Goal: Check status: Check status

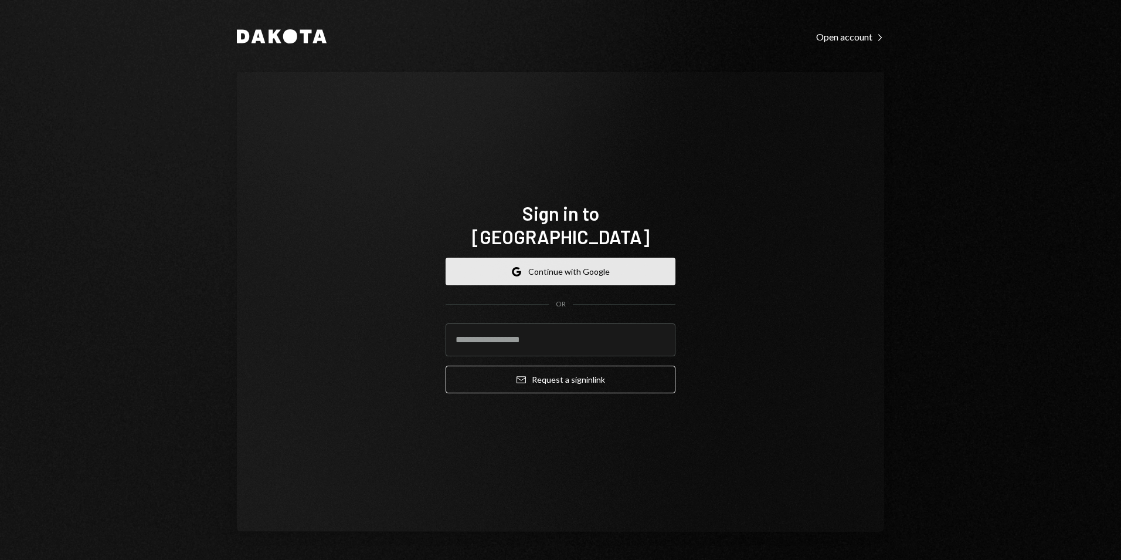
click at [438, 150] on button "Google Continue with Google" at bounding box center [561, 271] width 230 height 28
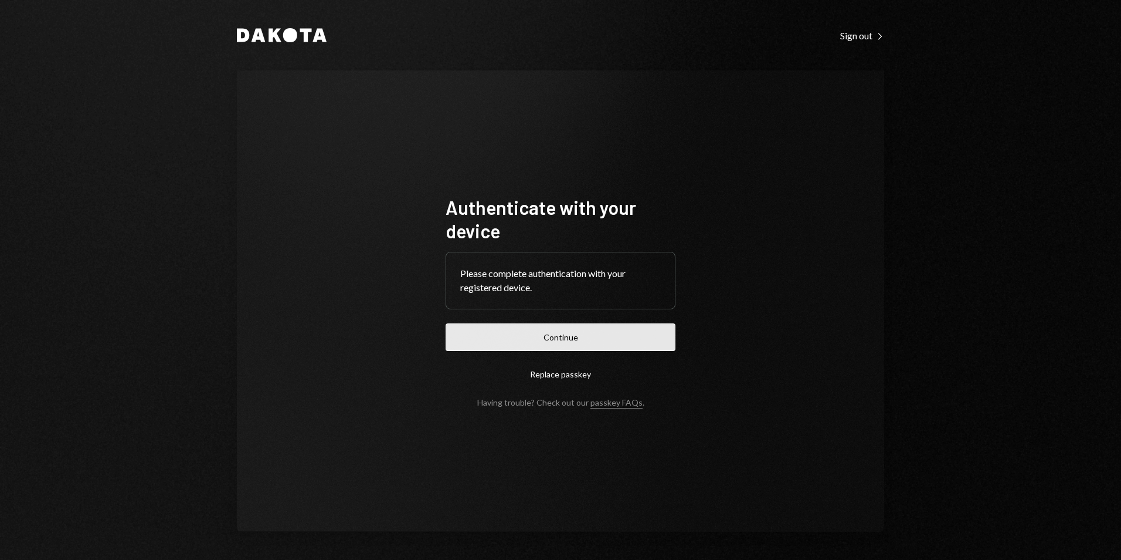
click at [598, 338] on button "Continue" at bounding box center [561, 337] width 230 height 28
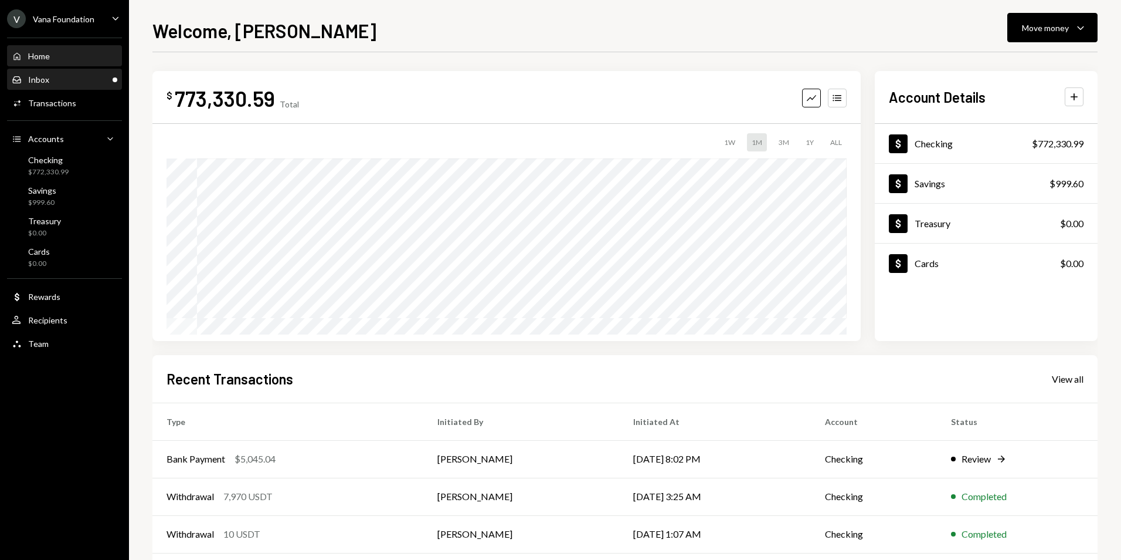
click at [51, 74] on div "Inbox Inbox" at bounding box center [65, 79] width 106 height 11
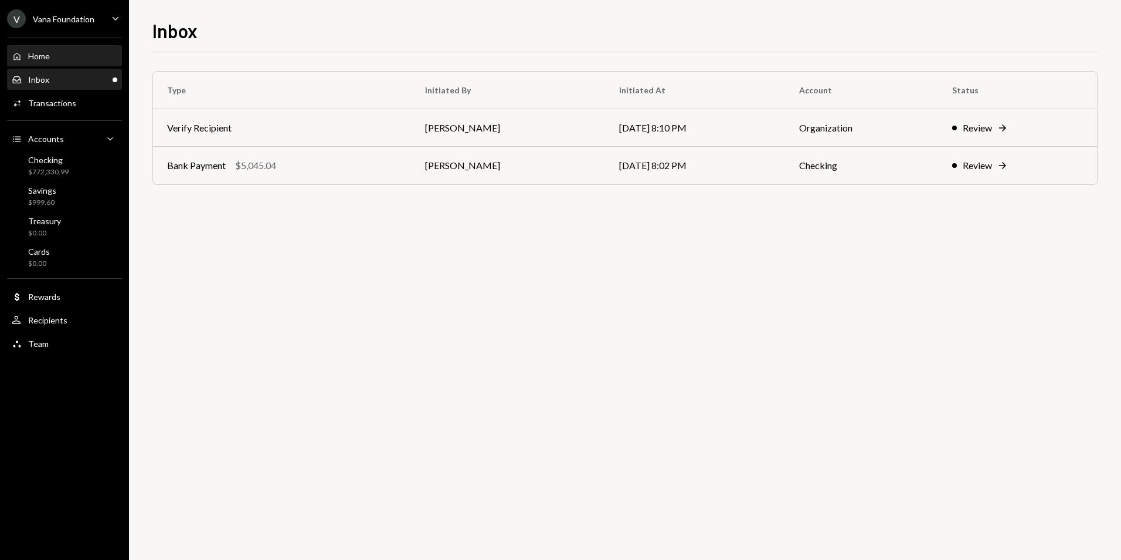
click at [67, 57] on div "Home Home" at bounding box center [65, 56] width 106 height 11
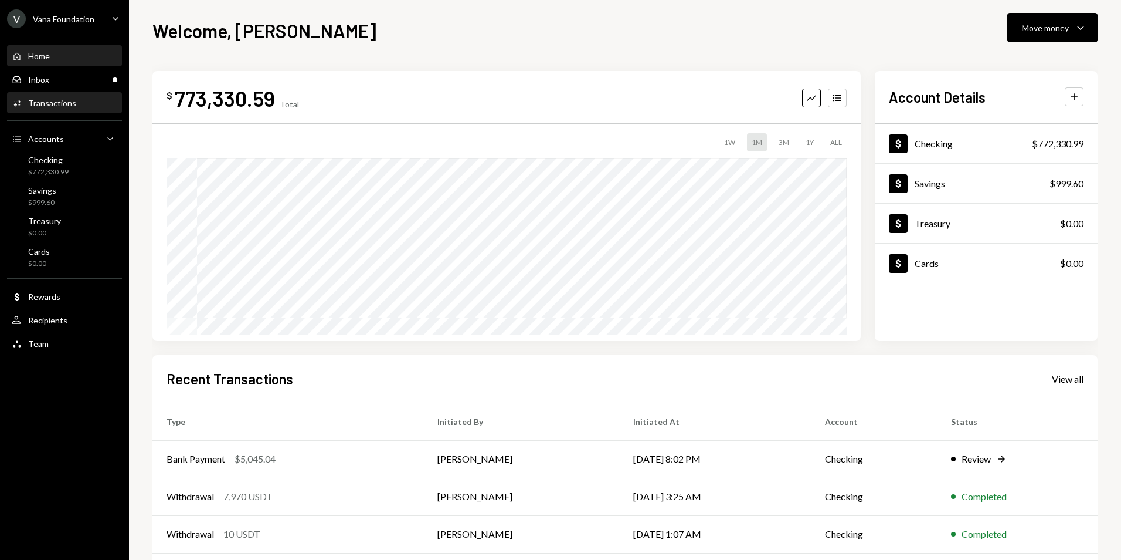
click at [57, 106] on div "Transactions" at bounding box center [52, 103] width 48 height 10
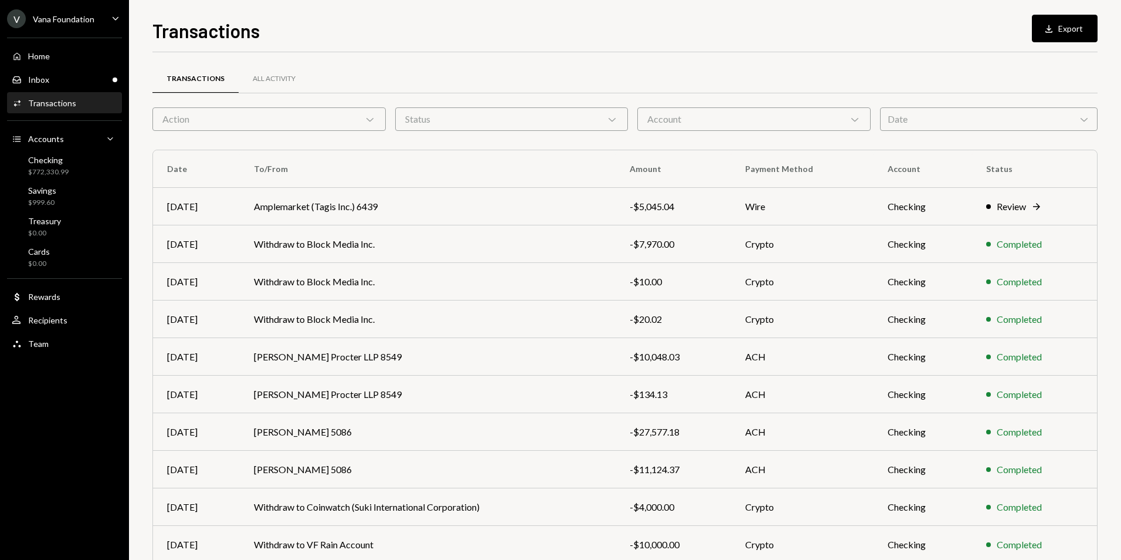
click at [925, 117] on div "Date Chevron Down" at bounding box center [989, 118] width 218 height 23
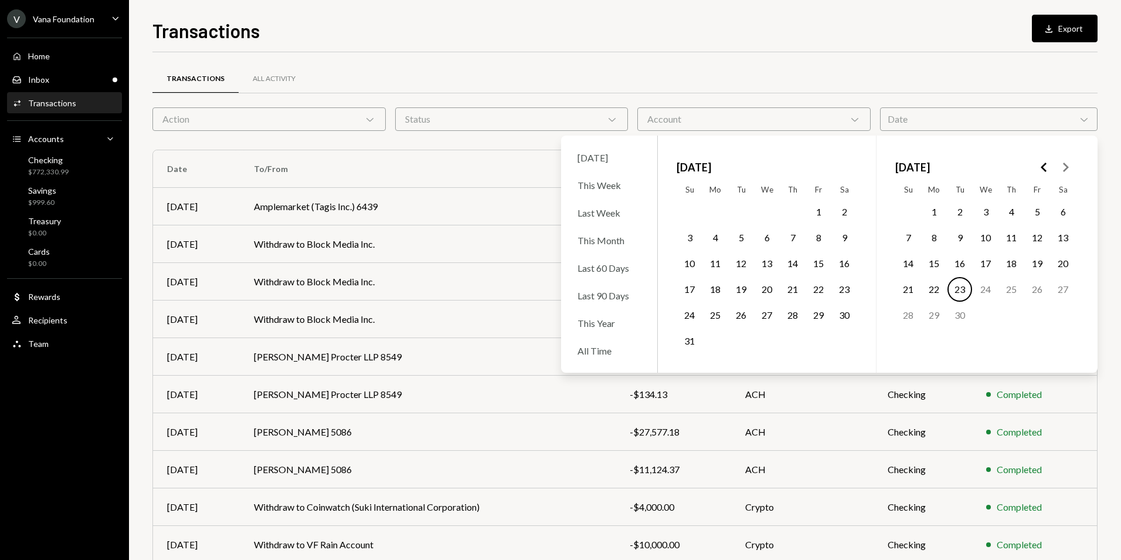
click at [933, 260] on button "15" at bounding box center [934, 263] width 25 height 25
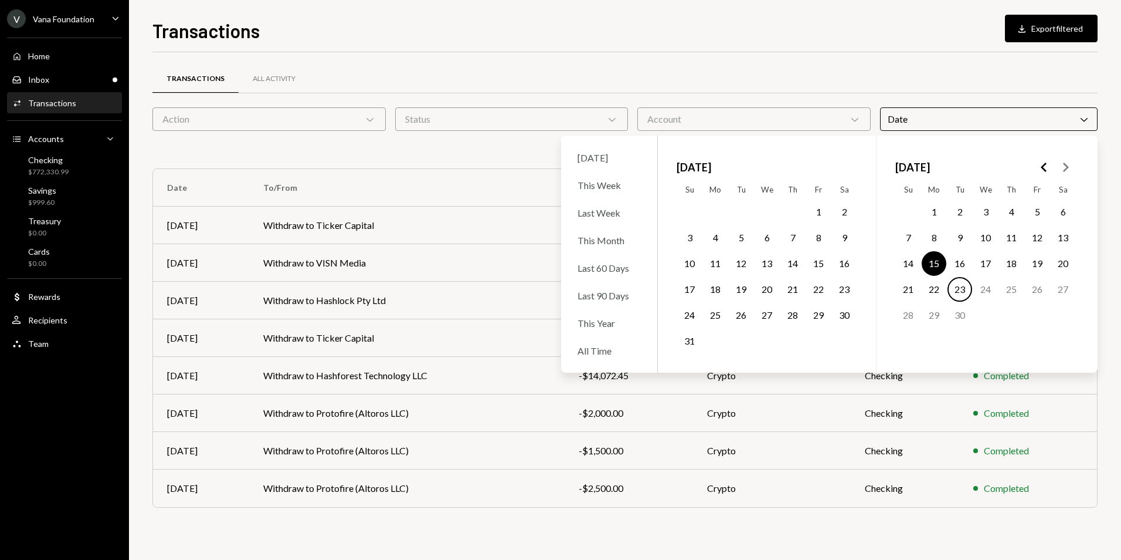
click at [805, 59] on div "Transactions All Activity Action Chevron Down Status Chevron Down Account Chevr…" at bounding box center [624, 291] width 945 height 479
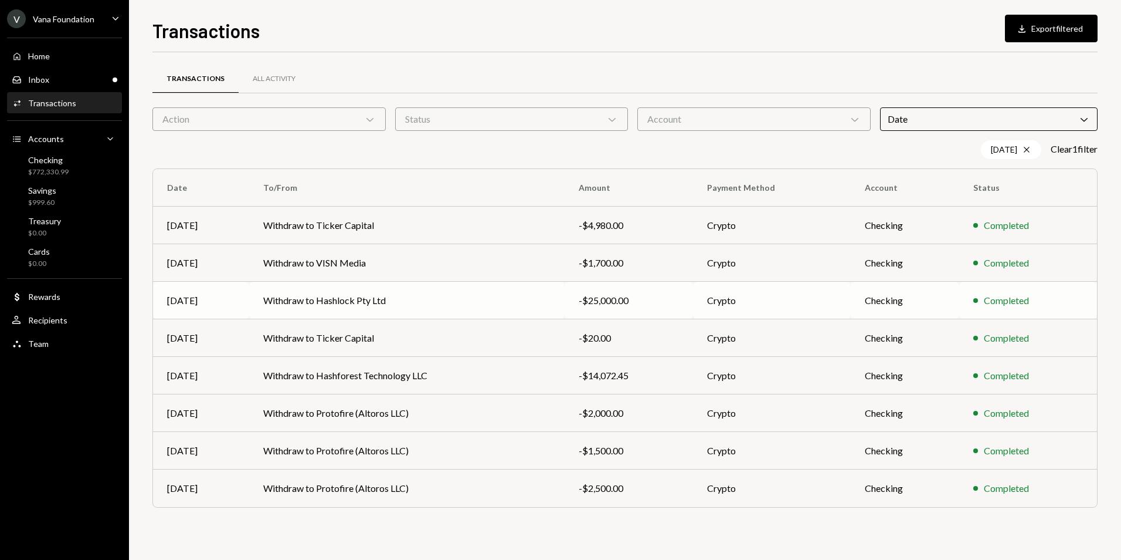
click at [594, 301] on div "-$25,000.00" at bounding box center [629, 300] width 100 height 14
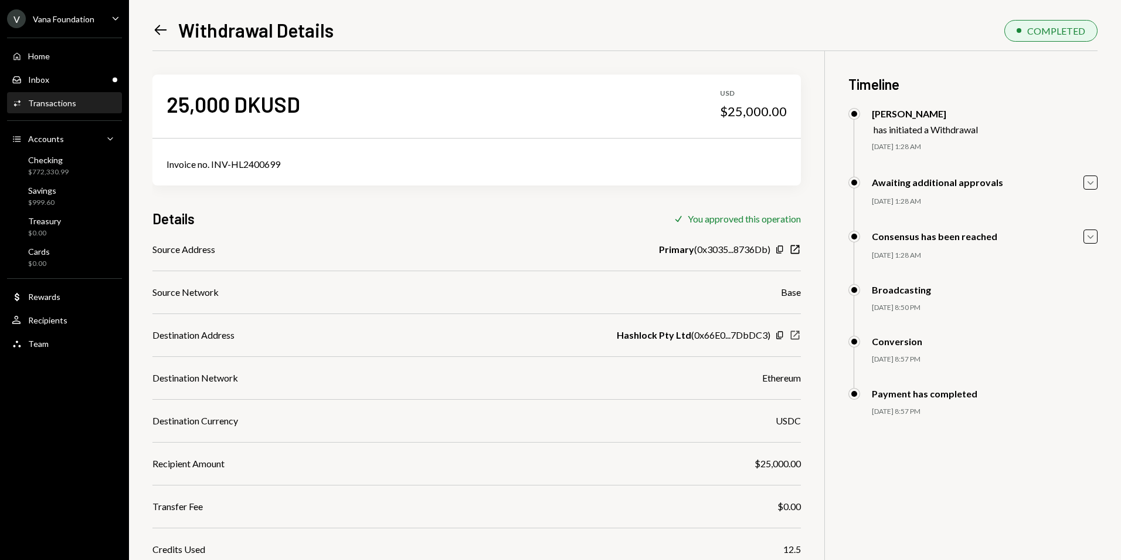
click at [795, 336] on icon "button" at bounding box center [795, 335] width 9 height 9
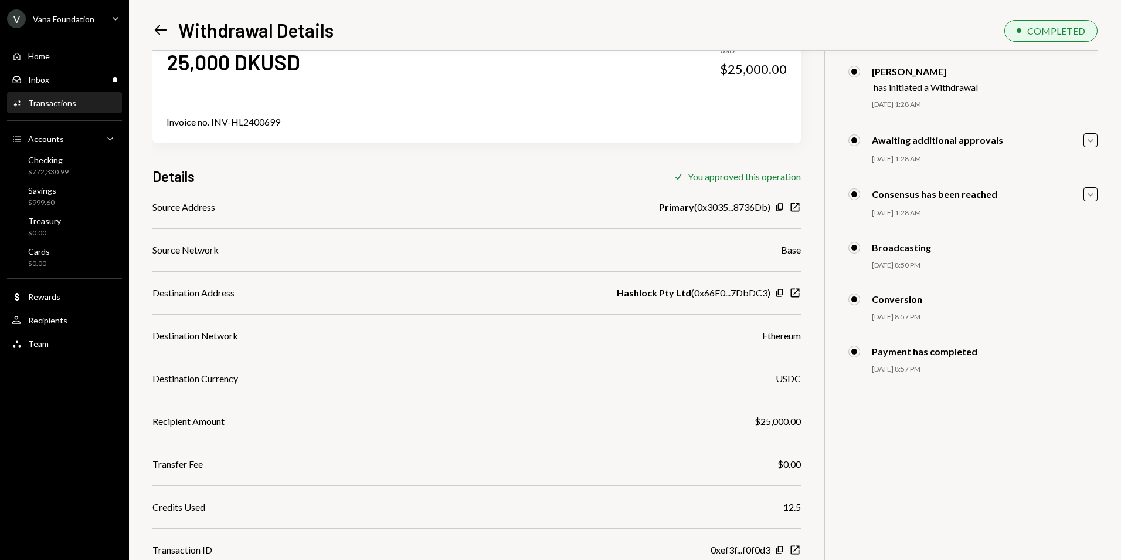
scroll to position [82, 0]
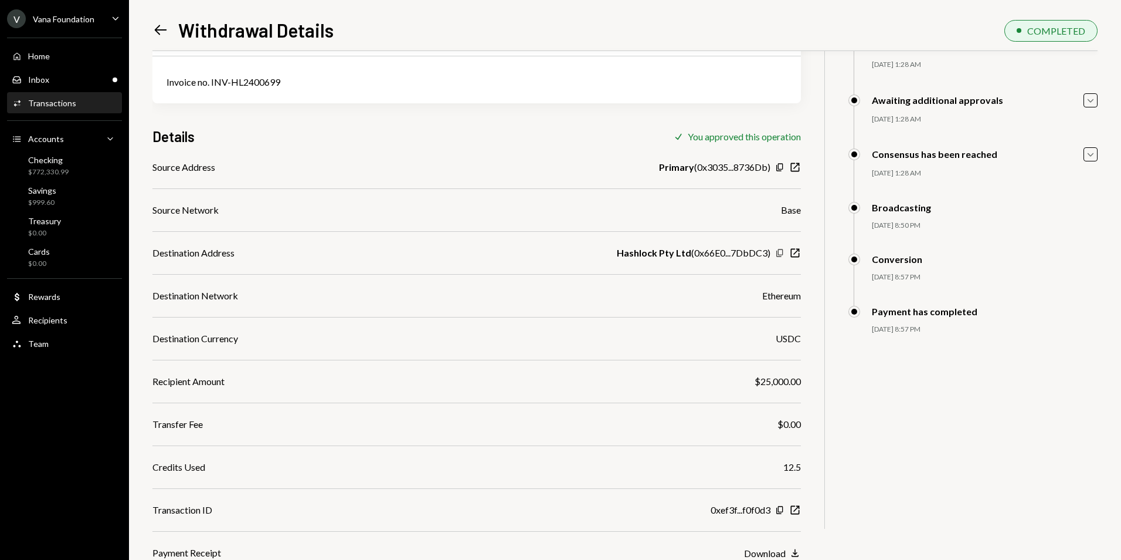
click at [780, 250] on icon "Copy" at bounding box center [779, 252] width 9 height 9
